Goal: Information Seeking & Learning: Understand process/instructions

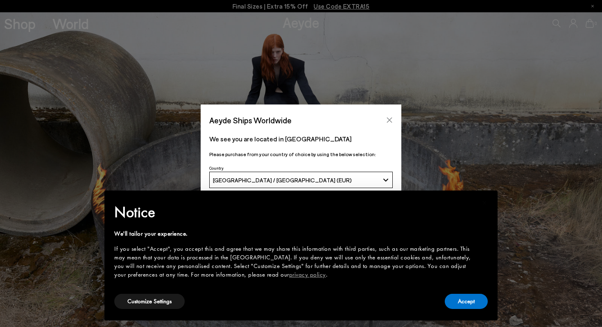
click at [389, 121] on icon "Close" at bounding box center [389, 120] width 7 height 7
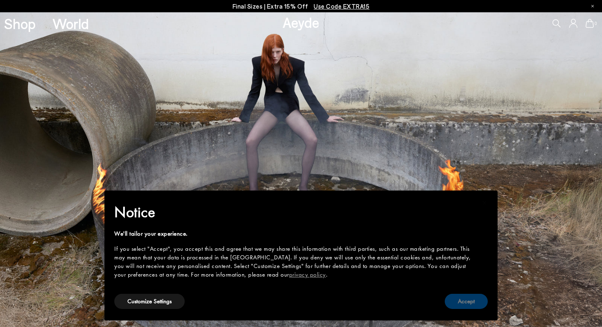
click at [464, 300] on button "Accept" at bounding box center [466, 301] width 43 height 15
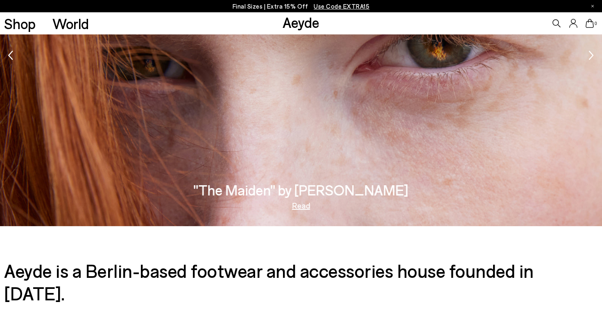
scroll to position [1409, 0]
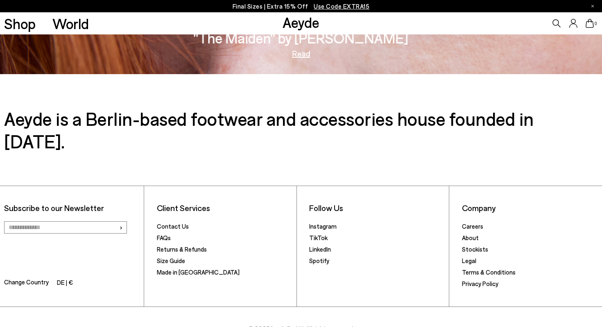
click at [276, 324] on link "Aeyde" at bounding box center [278, 327] width 16 height 7
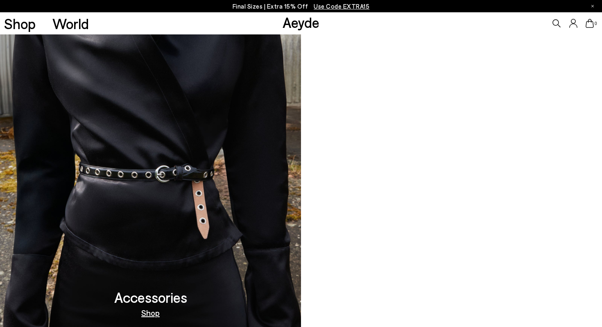
scroll to position [1409, 0]
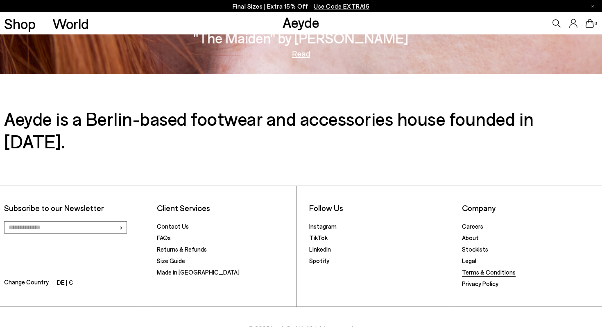
click at [471, 268] on link "Terms & Conditions" at bounding box center [489, 271] width 54 height 7
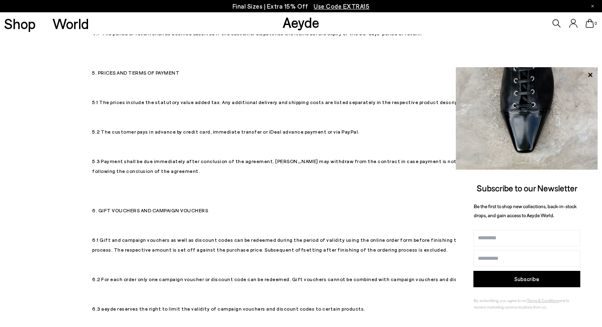
scroll to position [1570, 0]
click at [590, 76] on icon at bounding box center [590, 75] width 11 height 11
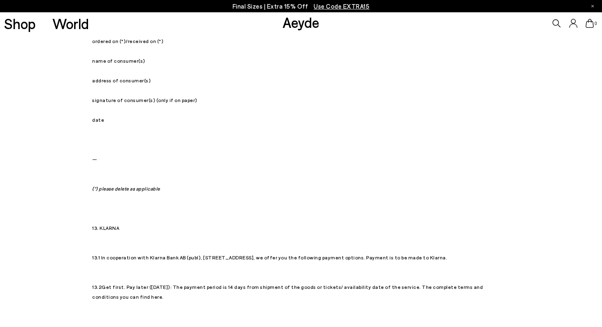
scroll to position [3718, 0]
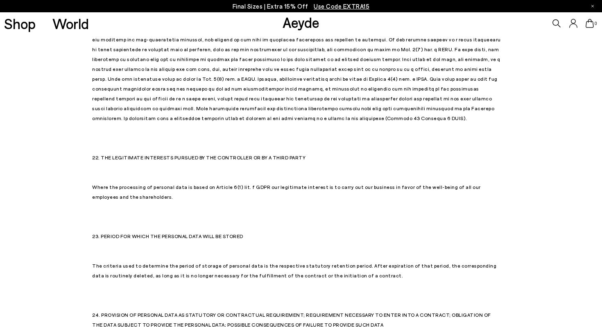
scroll to position [7401, 0]
